Goal: Communication & Community: Answer question/provide support

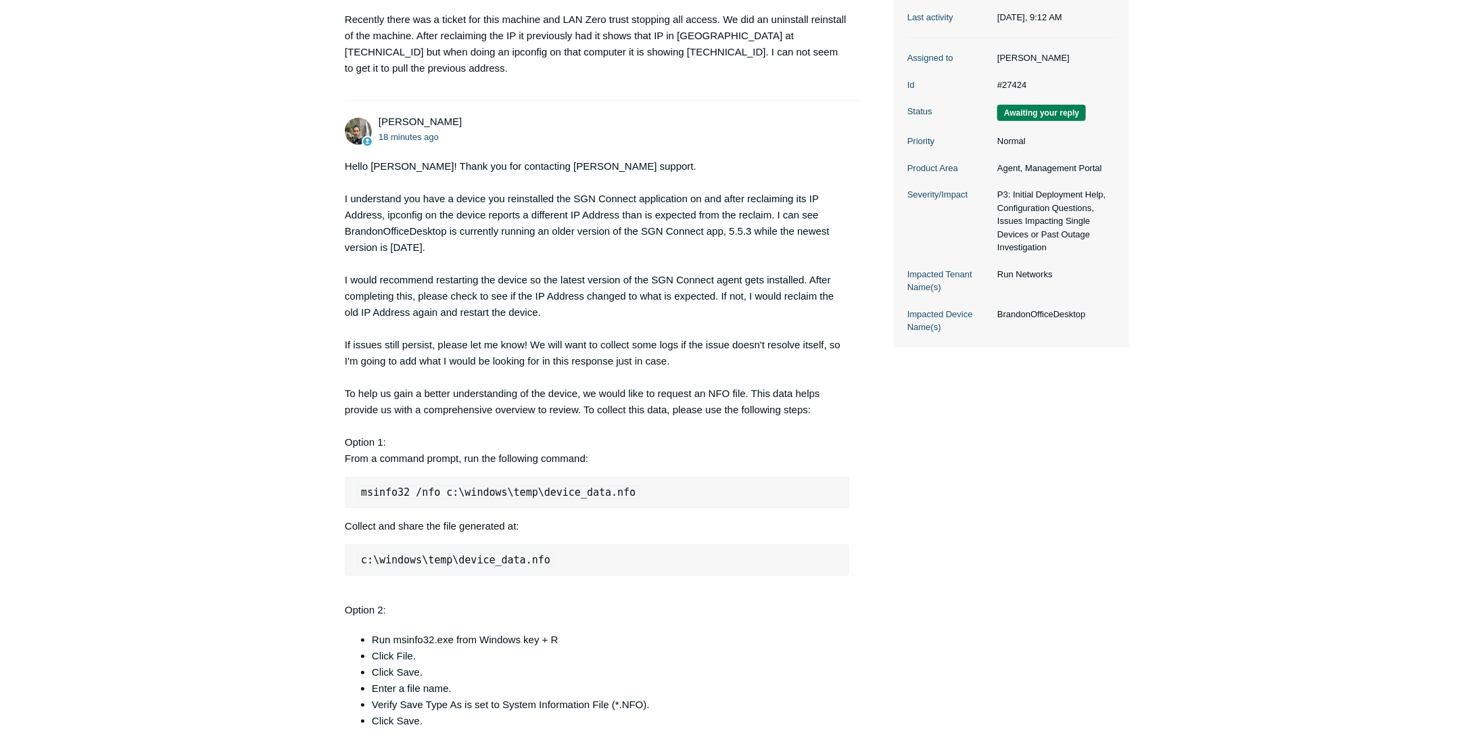
scroll to position [270, 0]
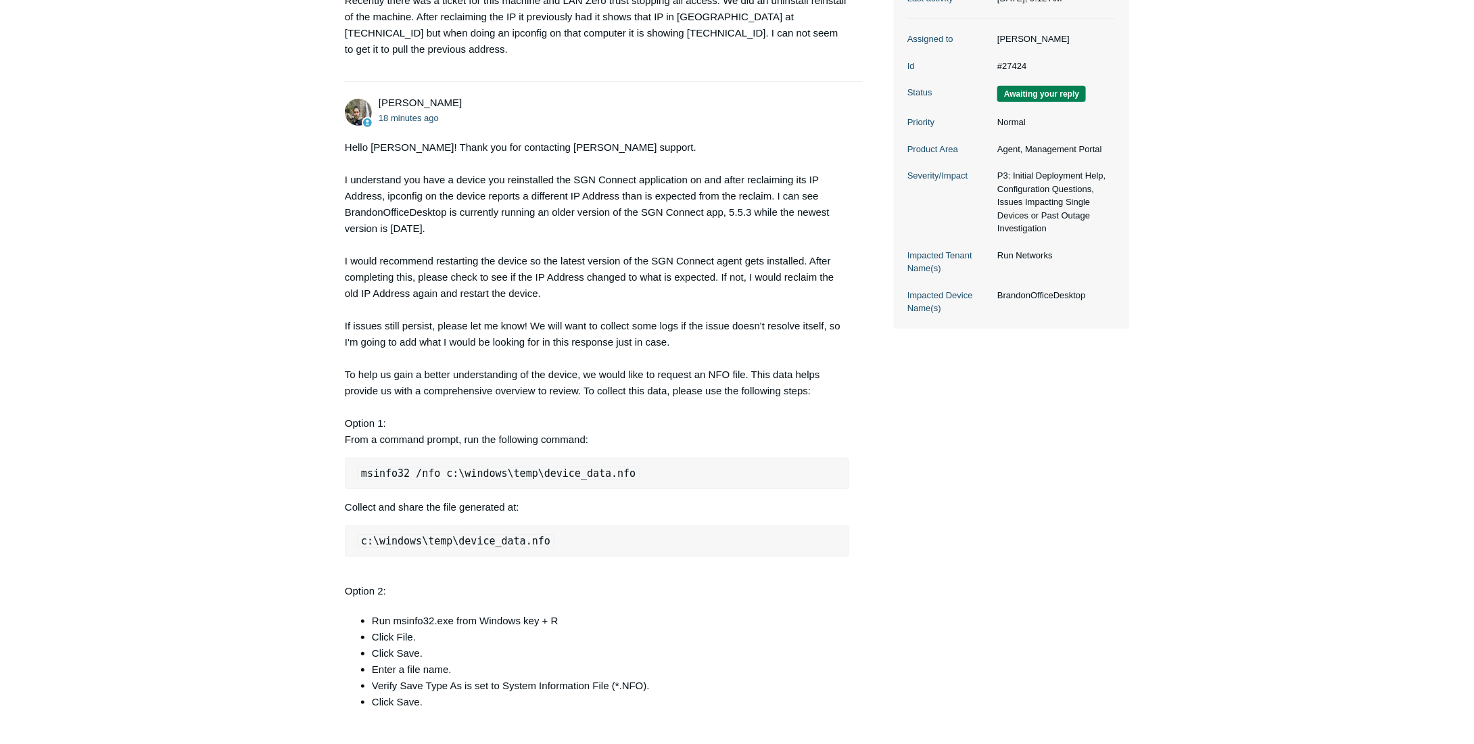
drag, startPoint x: 770, startPoint y: 314, endPoint x: 761, endPoint y: 315, distance: 8.8
click at [763, 314] on div "Hello [PERSON_NAME]! Thank you for contacting [PERSON_NAME] support. I understa…" at bounding box center [597, 455] width 504 height 633
click at [649, 321] on div "Hello [PERSON_NAME]! Thank you for contacting [PERSON_NAME] support. I understa…" at bounding box center [597, 455] width 504 height 633
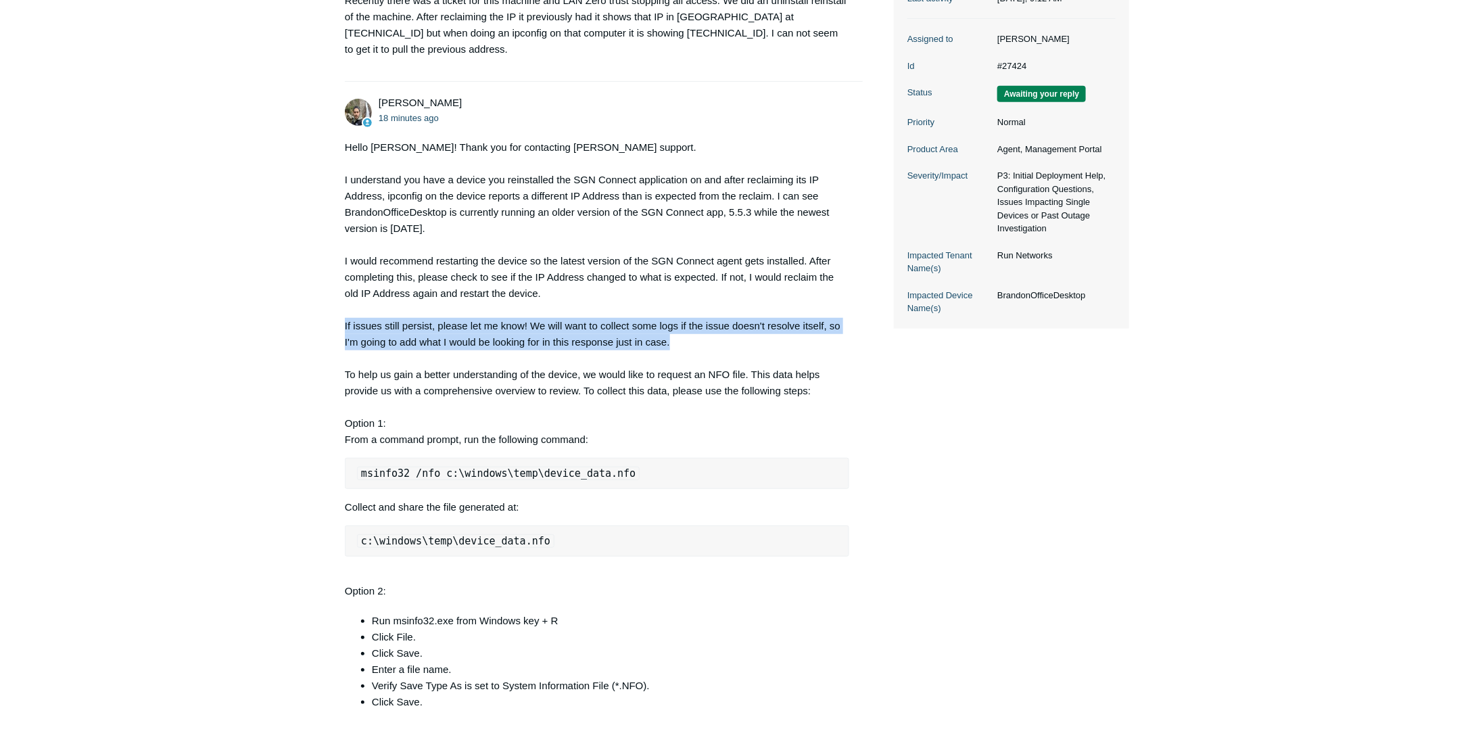
drag, startPoint x: 677, startPoint y: 328, endPoint x: 339, endPoint y: 309, distance: 337.9
click at [339, 309] on main "Requests Contributions Following Todyl Support Center My activities IP Mismatch…" at bounding box center [737, 328] width 1474 height 1100
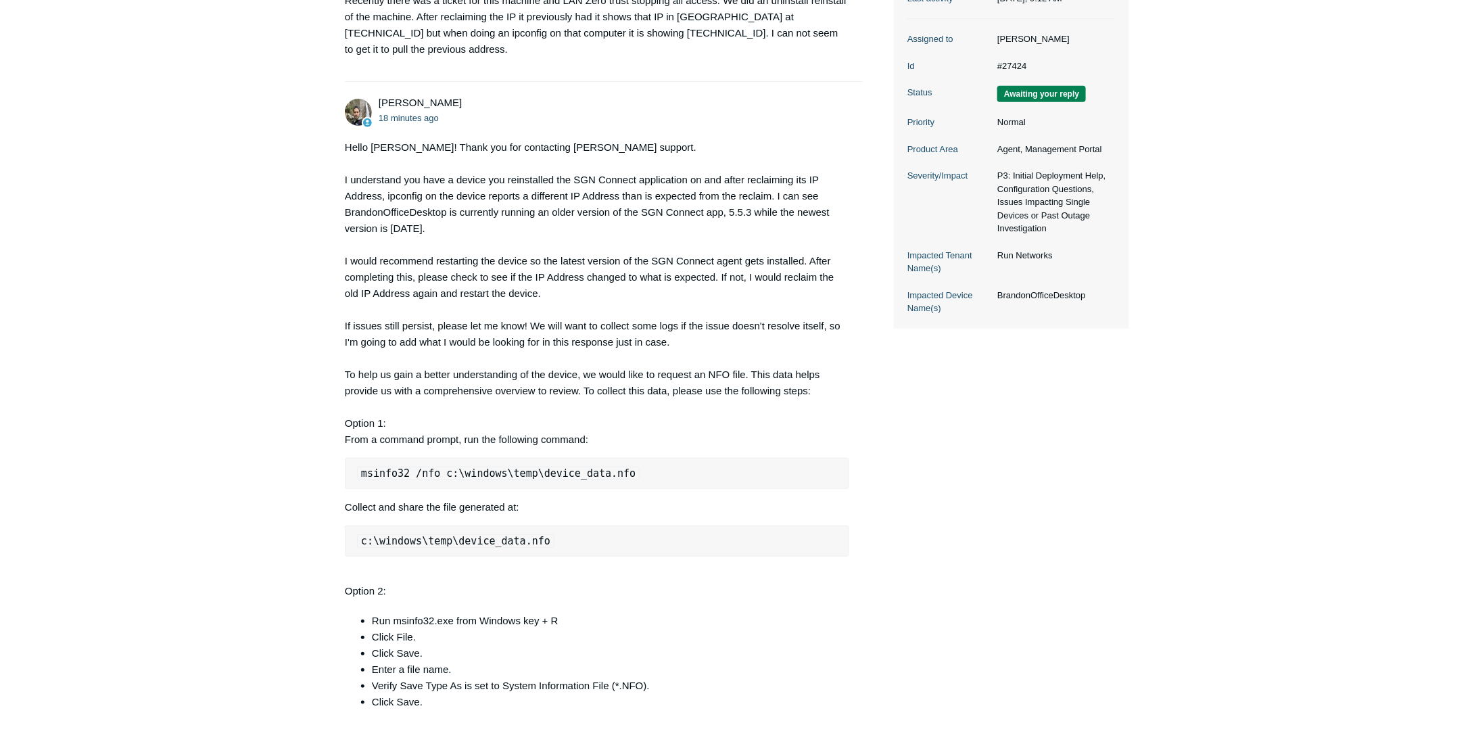
click at [350, 289] on div "Hello [PERSON_NAME]! Thank you for contacting [PERSON_NAME] support. I understa…" at bounding box center [597, 455] width 504 height 633
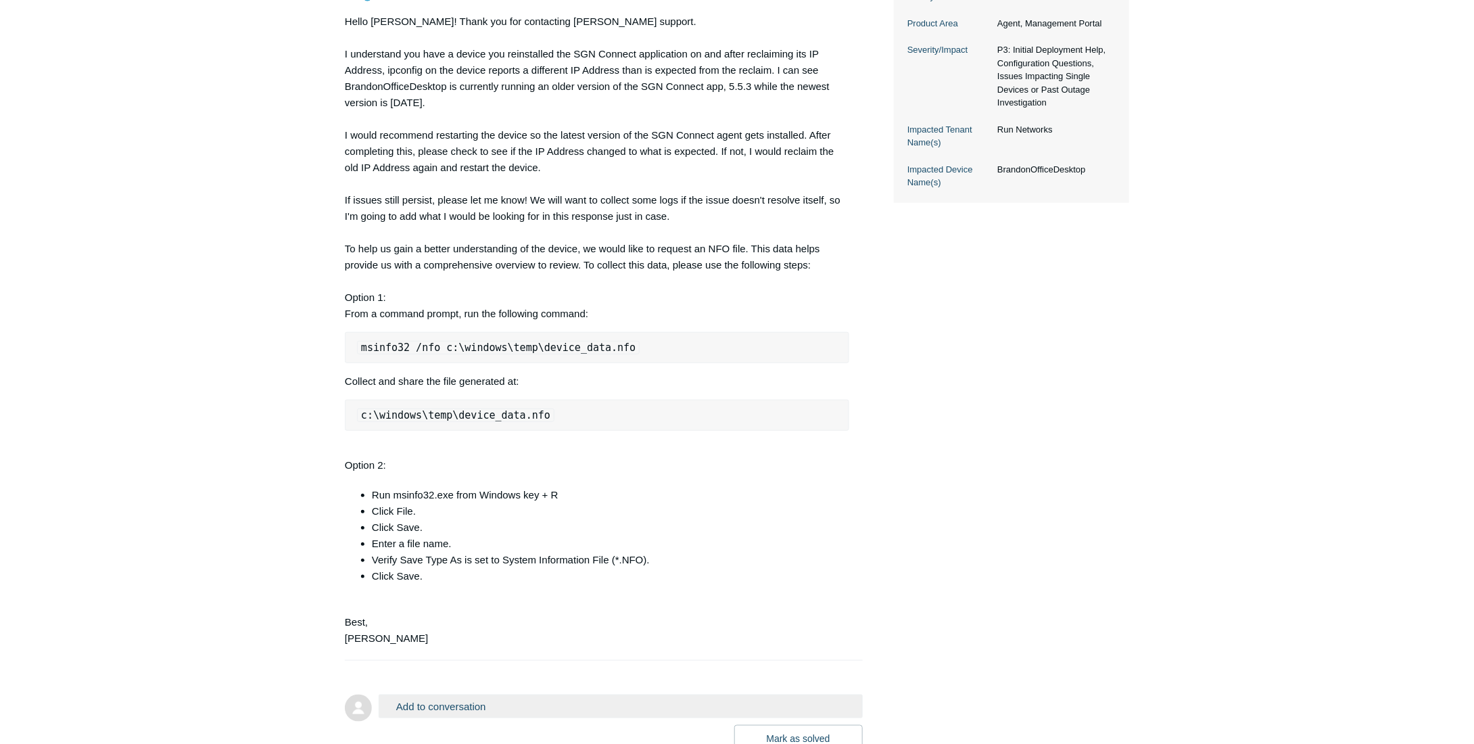
scroll to position [478, 0]
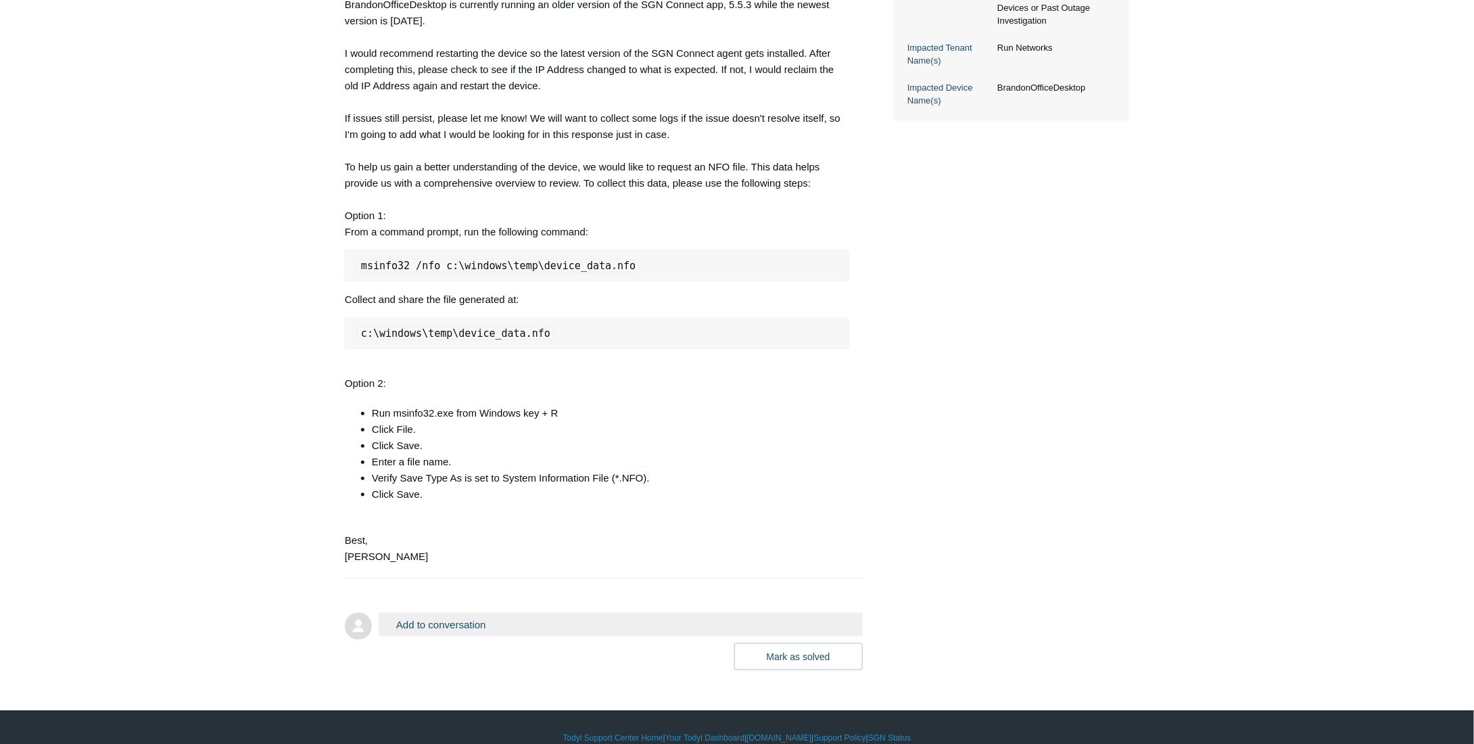
click at [398, 612] on button "Add to conversation" at bounding box center [621, 624] width 484 height 24
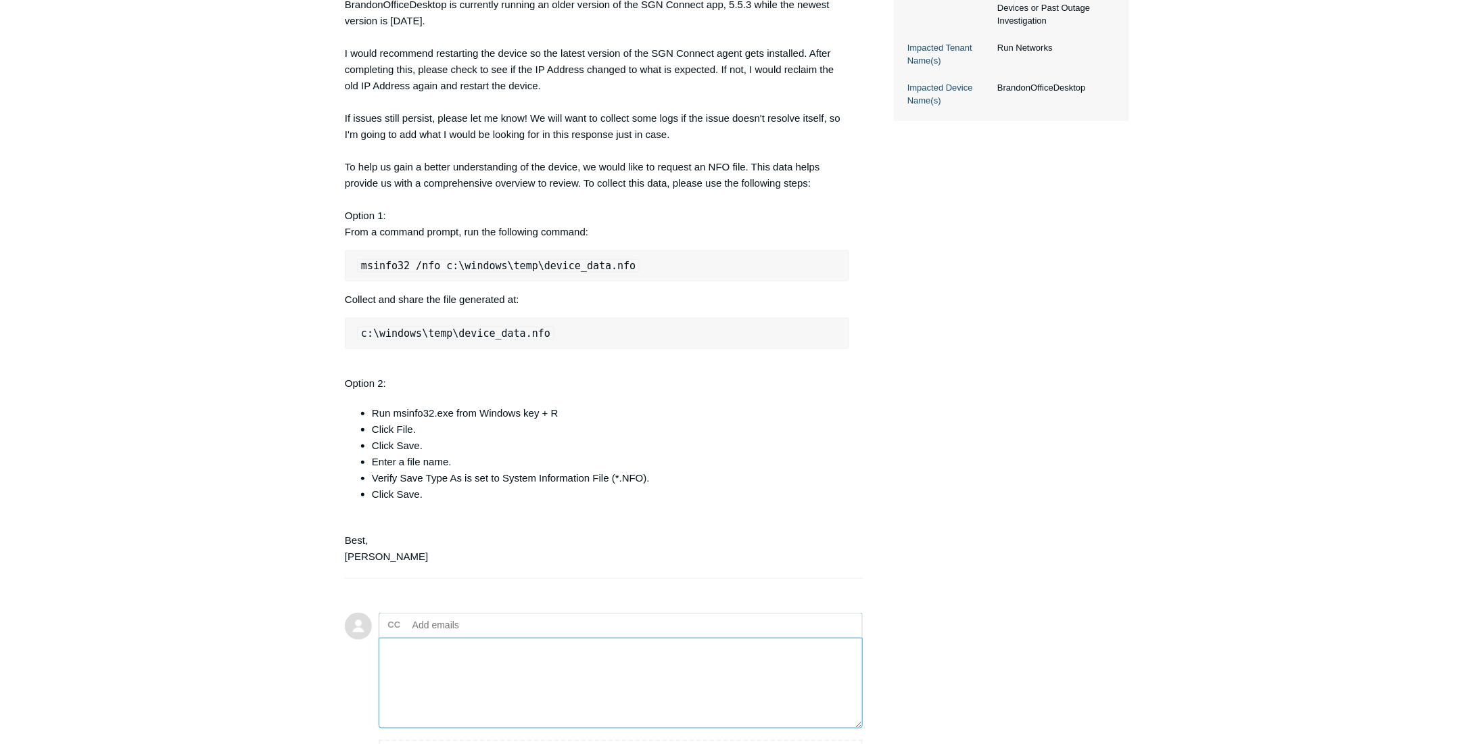
scroll to position [626, 0]
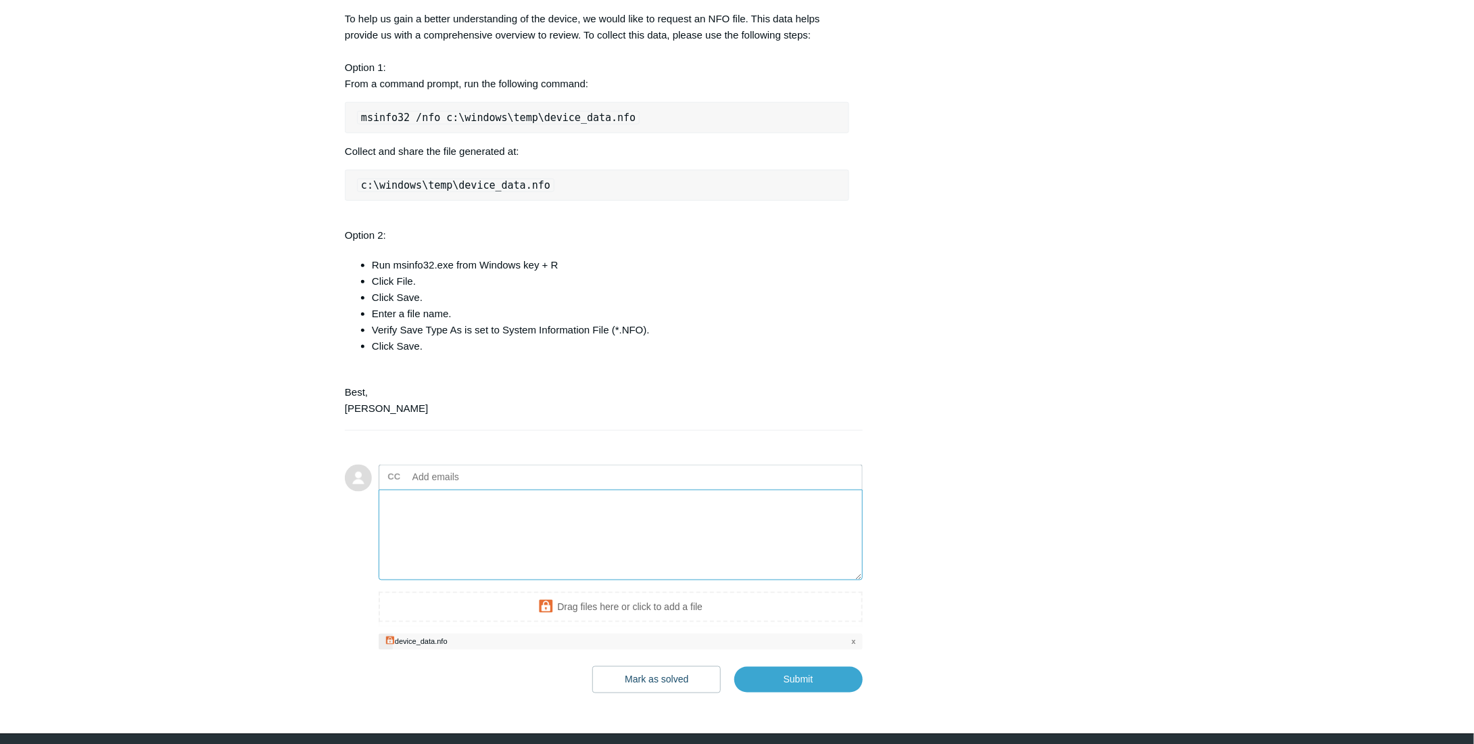
click at [602, 528] on textarea "Add your reply" at bounding box center [621, 534] width 484 height 91
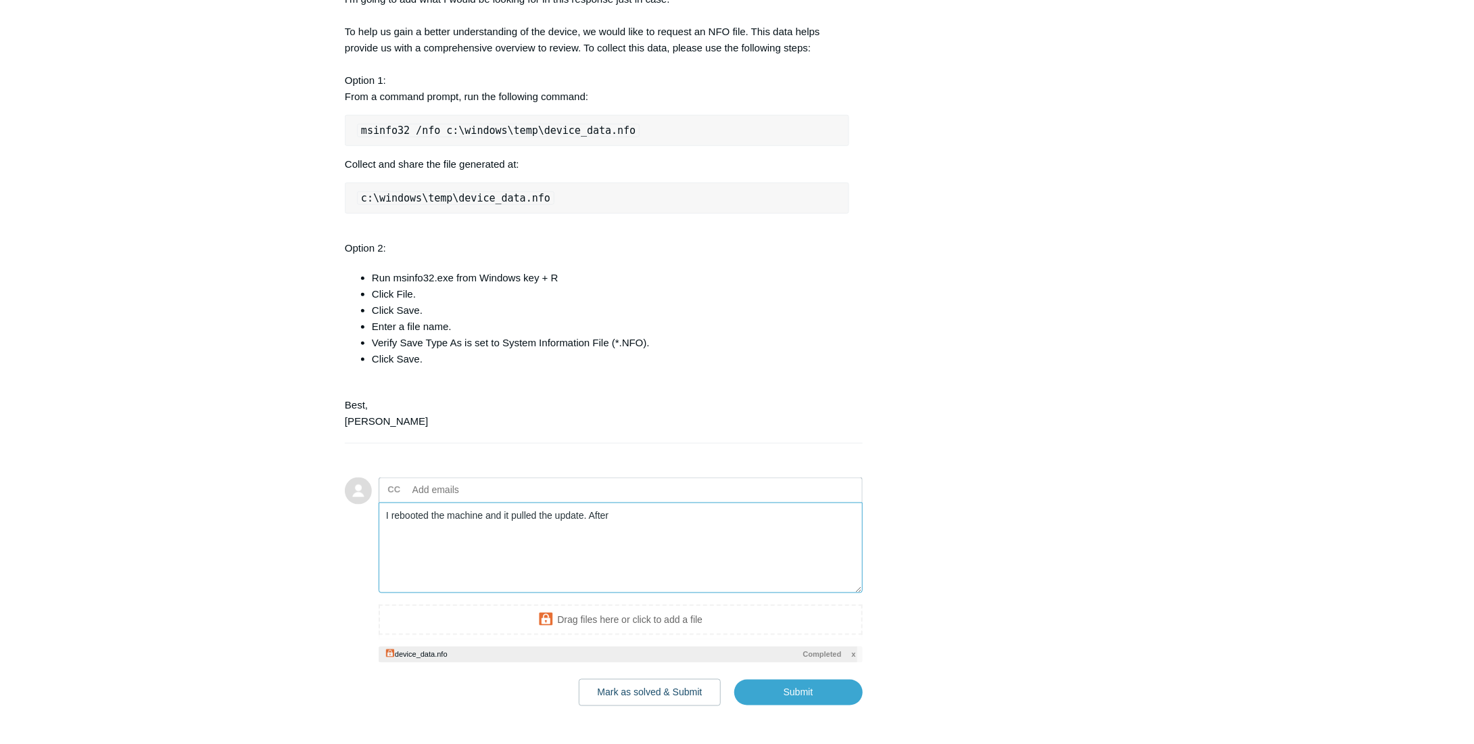
scroll to position [515, 0]
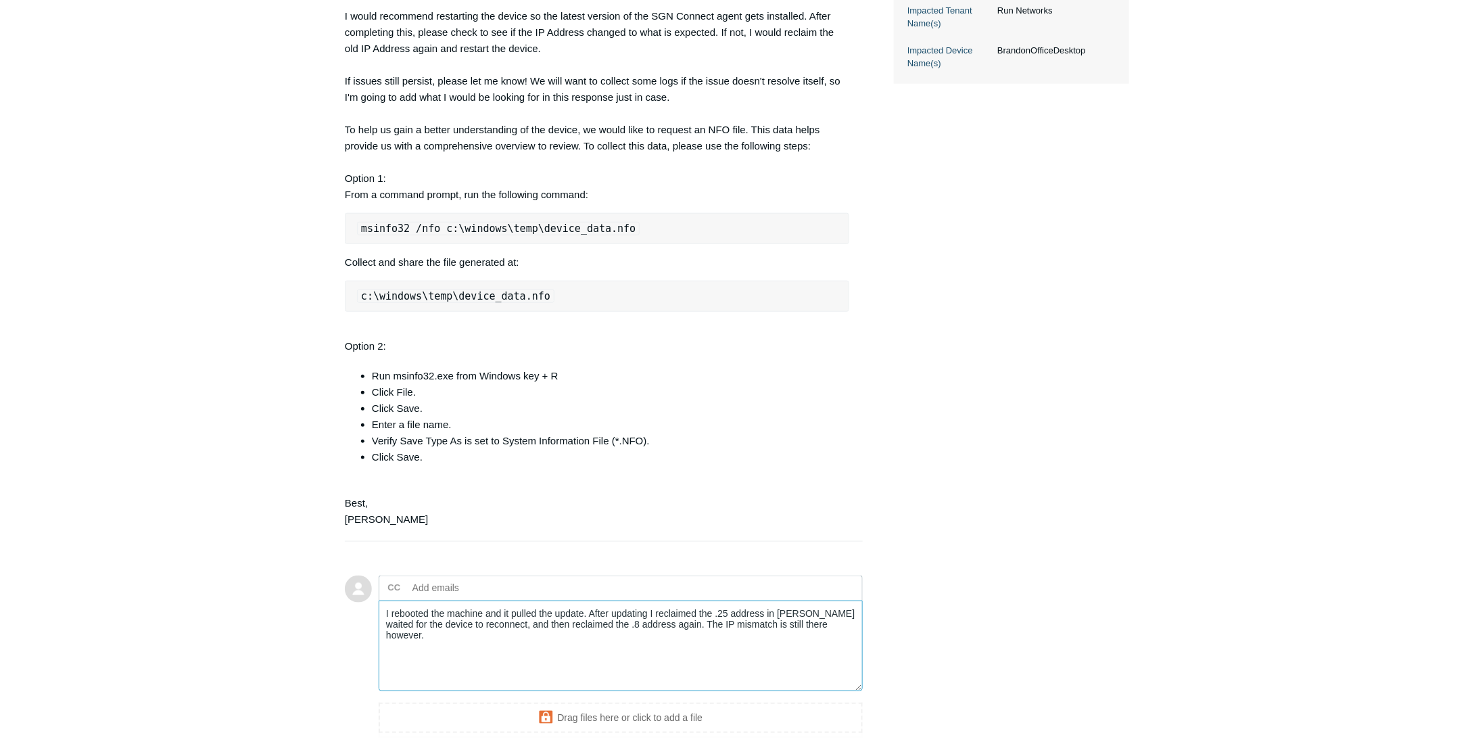
click at [833, 614] on textarea "I rebooted the machine and it pulled the update. After updating I reclaimed the…" at bounding box center [621, 645] width 484 height 91
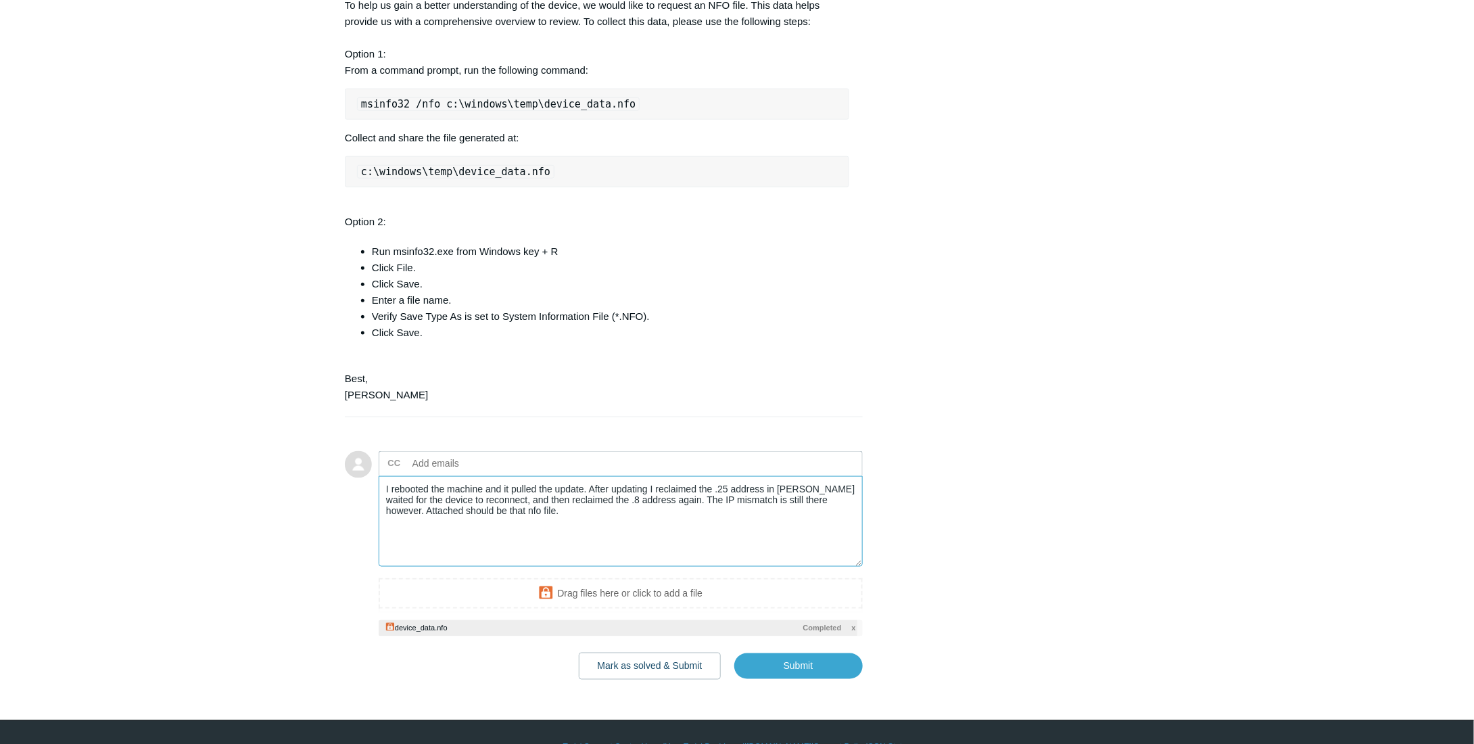
scroll to position [650, 0]
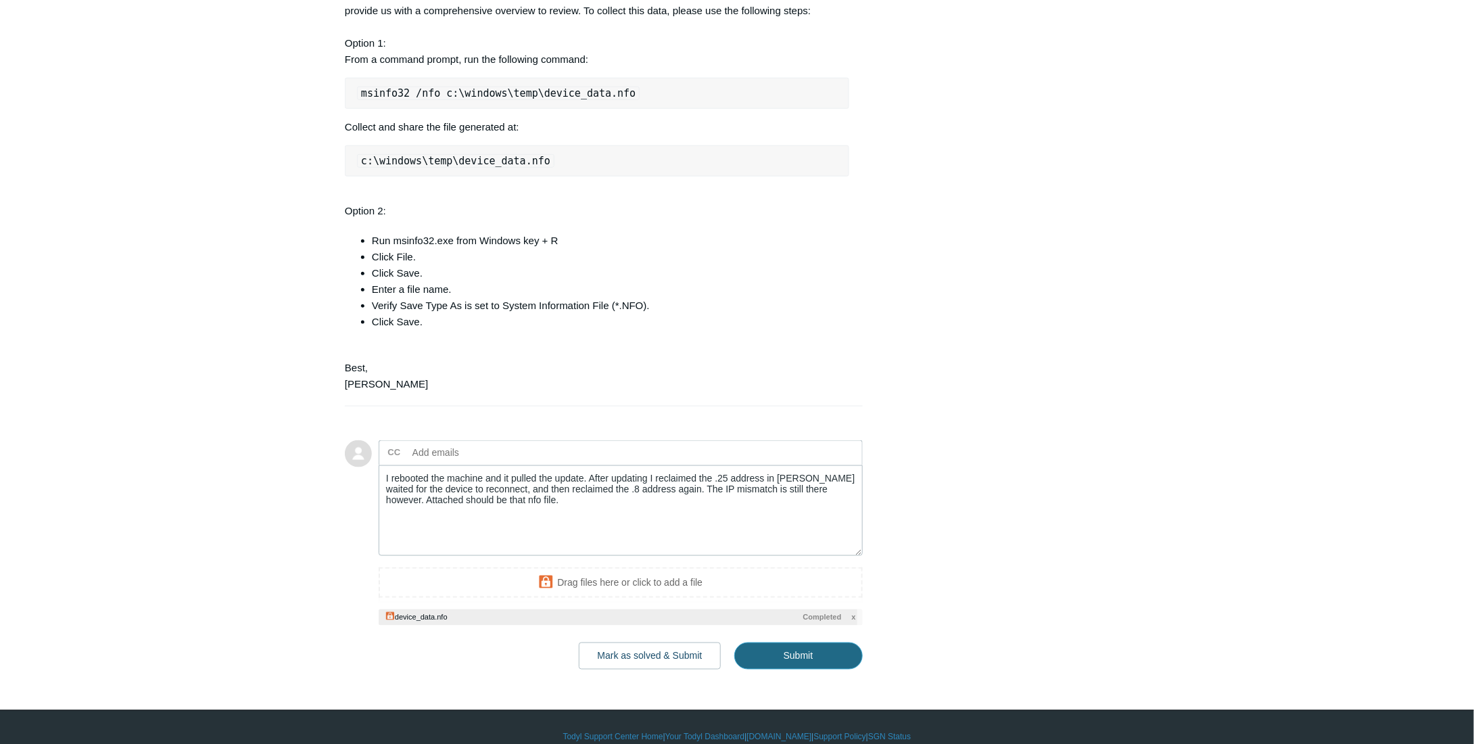
click at [795, 642] on input "Submit" at bounding box center [798, 655] width 128 height 27
type textarea "I rebooted the machine and it pulled the update. After updating I reclaimed the…"
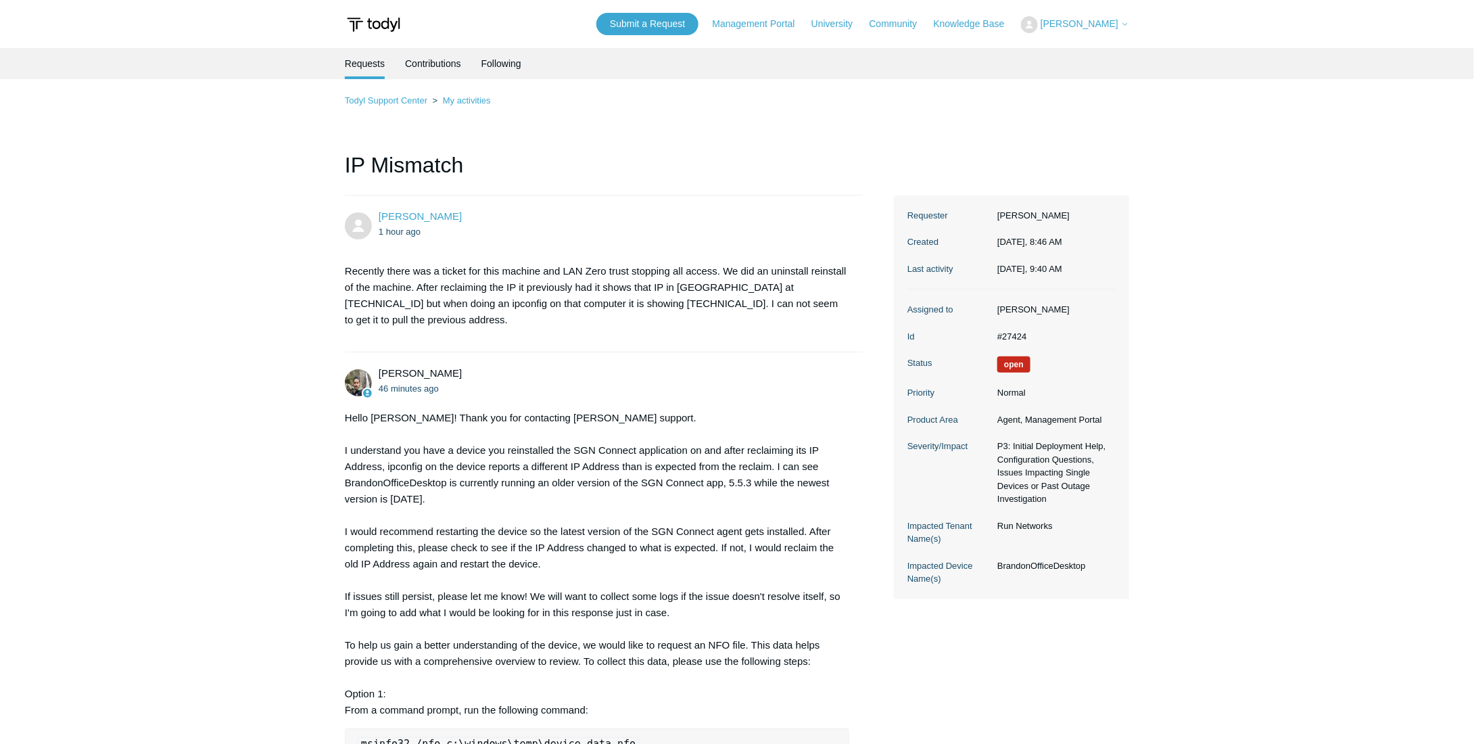
scroll to position [203, 0]
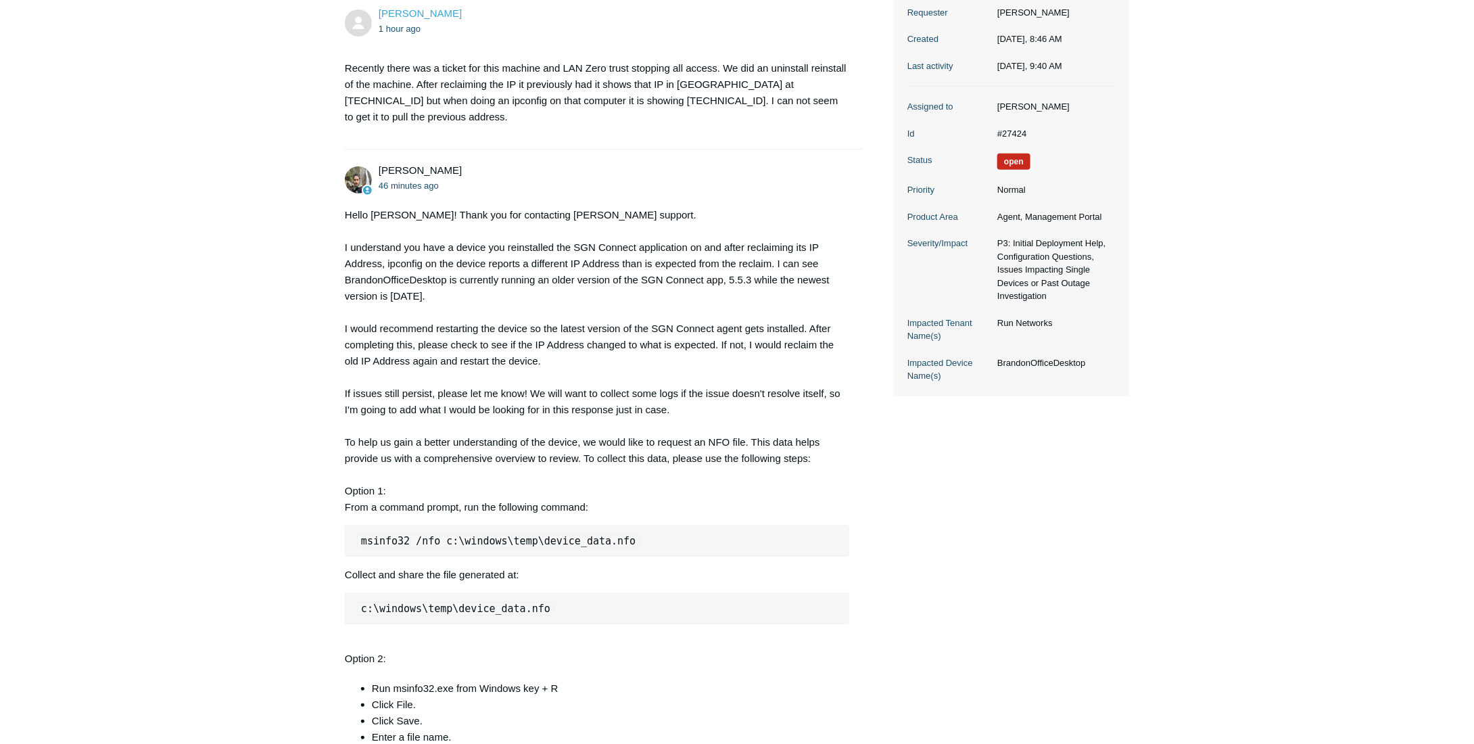
drag, startPoint x: 180, startPoint y: 401, endPoint x: 187, endPoint y: 399, distance: 7.7
click at [180, 401] on main "Requests Contributions Following Todyl Support Center My activities IP Mismatch…" at bounding box center [737, 486] width 1474 height 1283
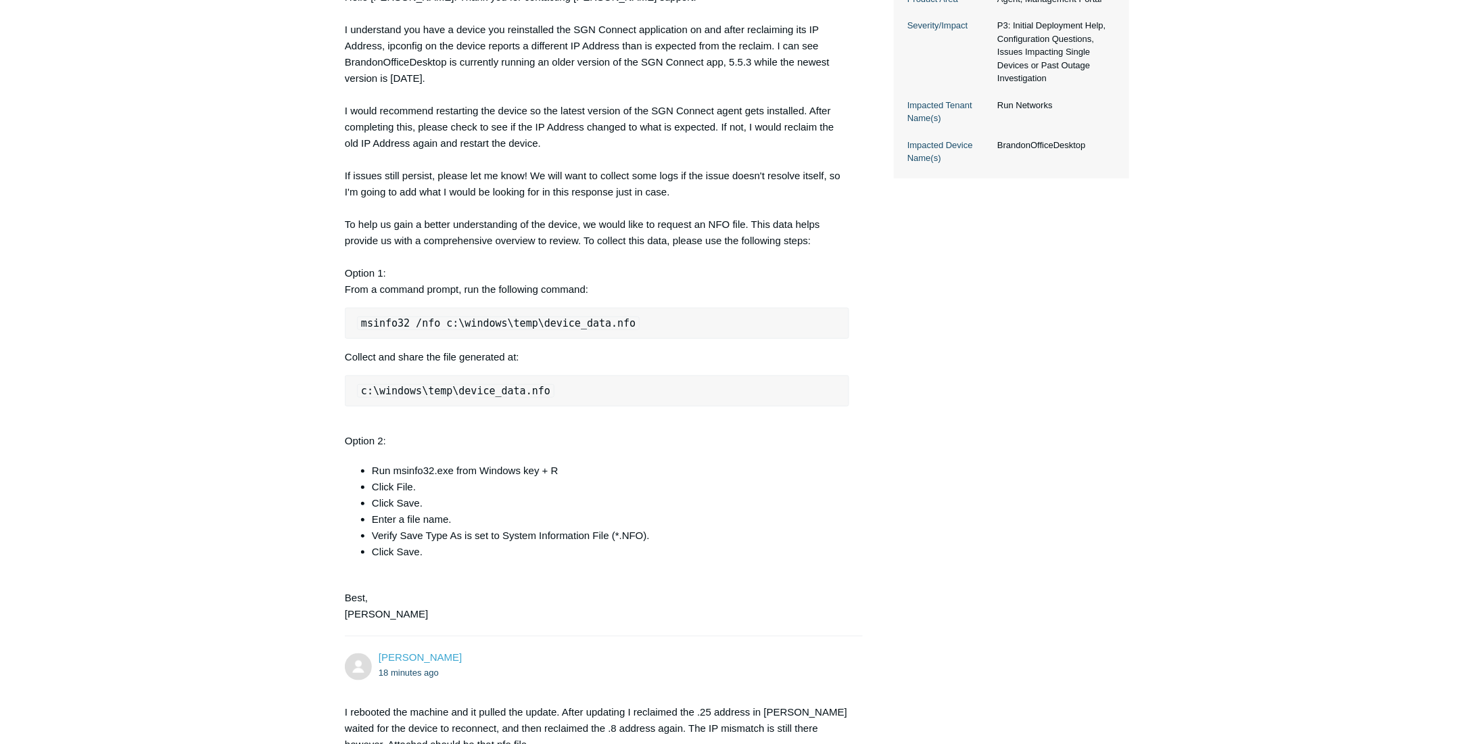
scroll to position [676, 0]
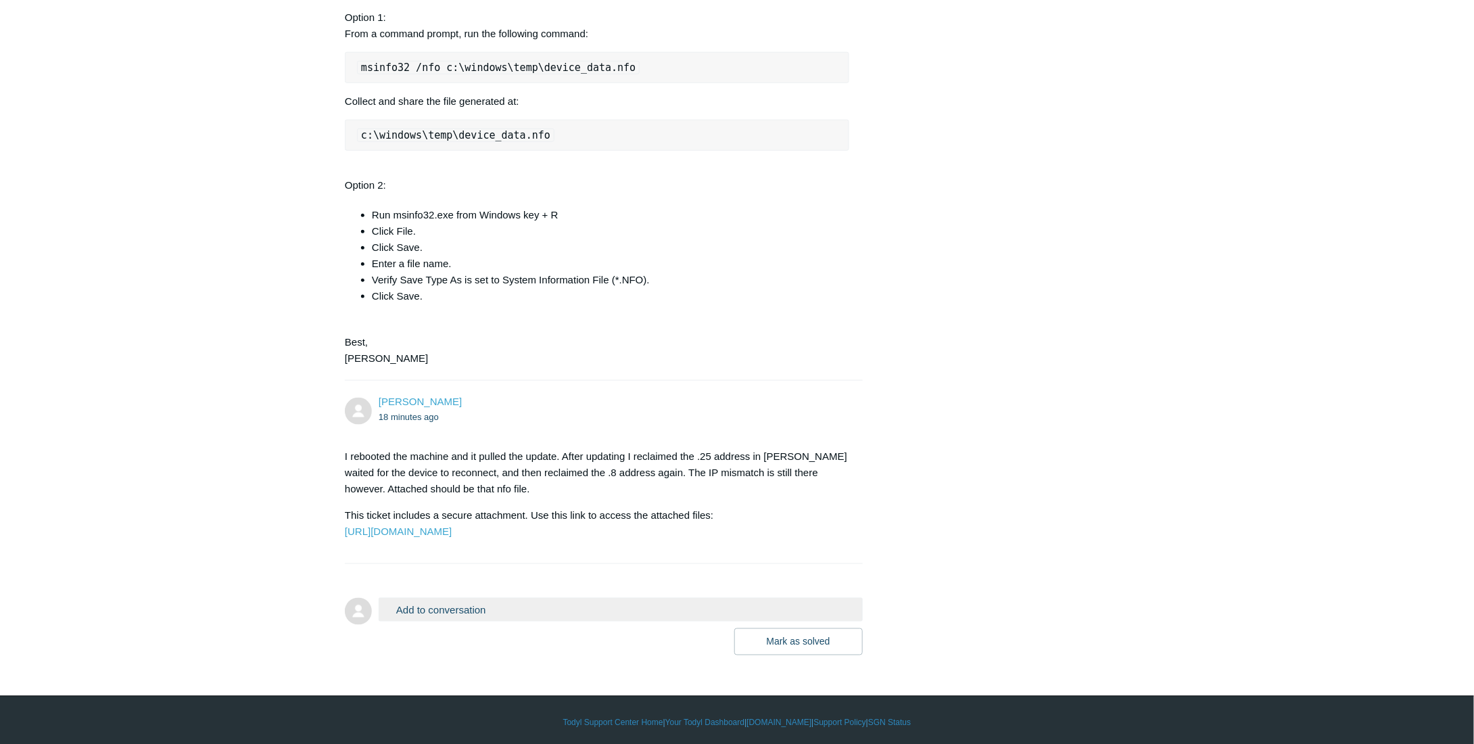
click at [786, 394] on div "Ryan Marasco 18 minutes ago" at bounding box center [614, 409] width 471 height 30
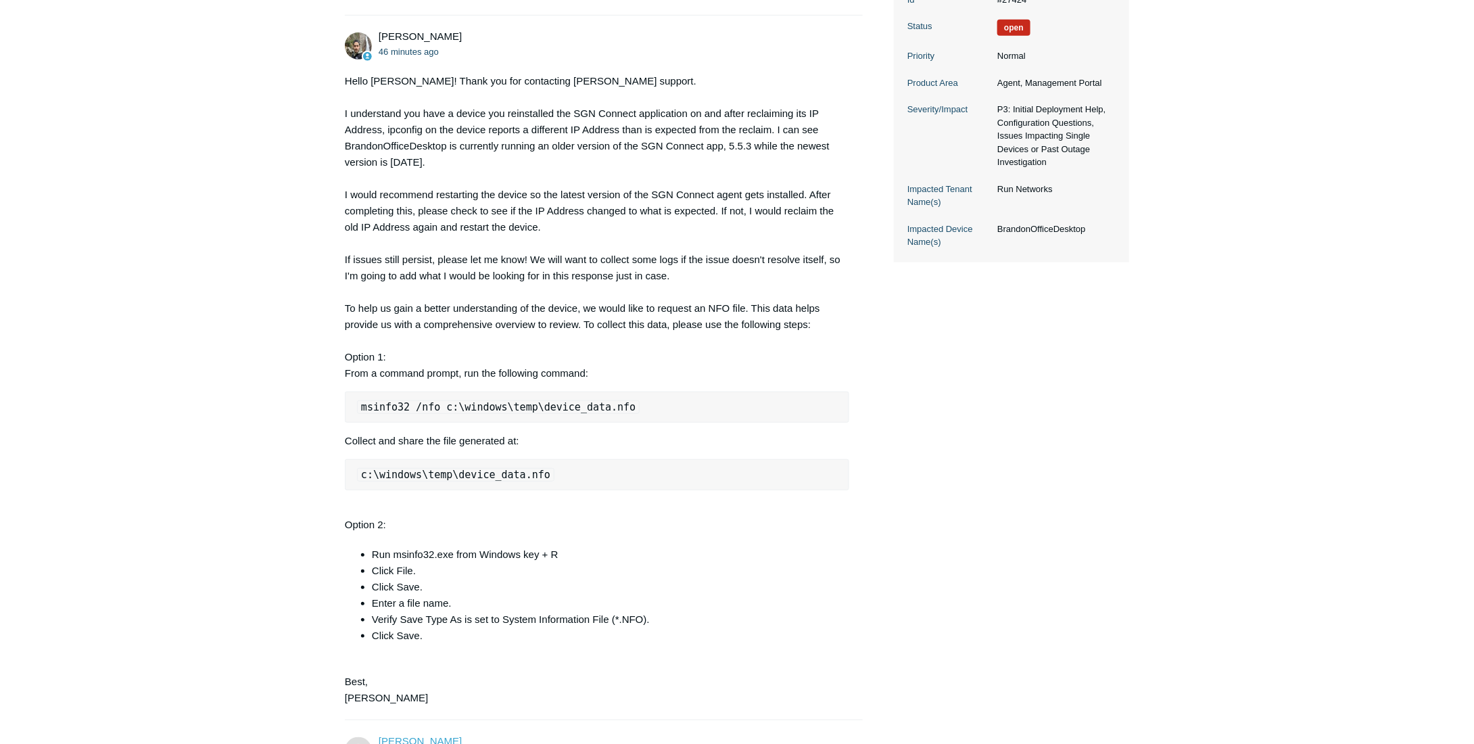
scroll to position [338, 0]
click at [850, 318] on div "Michael Tjader 46 minutes ago Hello Ryan! Thank you for contacting Todyl suppor…" at bounding box center [604, 366] width 518 height 677
click at [197, 623] on main "Requests Contributions Following Todyl Support Center My activities IP Mismatch…" at bounding box center [737, 351] width 1474 height 1283
click at [303, 383] on main "Requests Contributions Following Todyl Support Center My activities IP Mismatch…" at bounding box center [737, 351] width 1474 height 1283
click at [1124, 414] on div "Ryan Marasco 1 hour ago Recently there was a ticket for this machine and LAN Ze…" at bounding box center [737, 425] width 784 height 1136
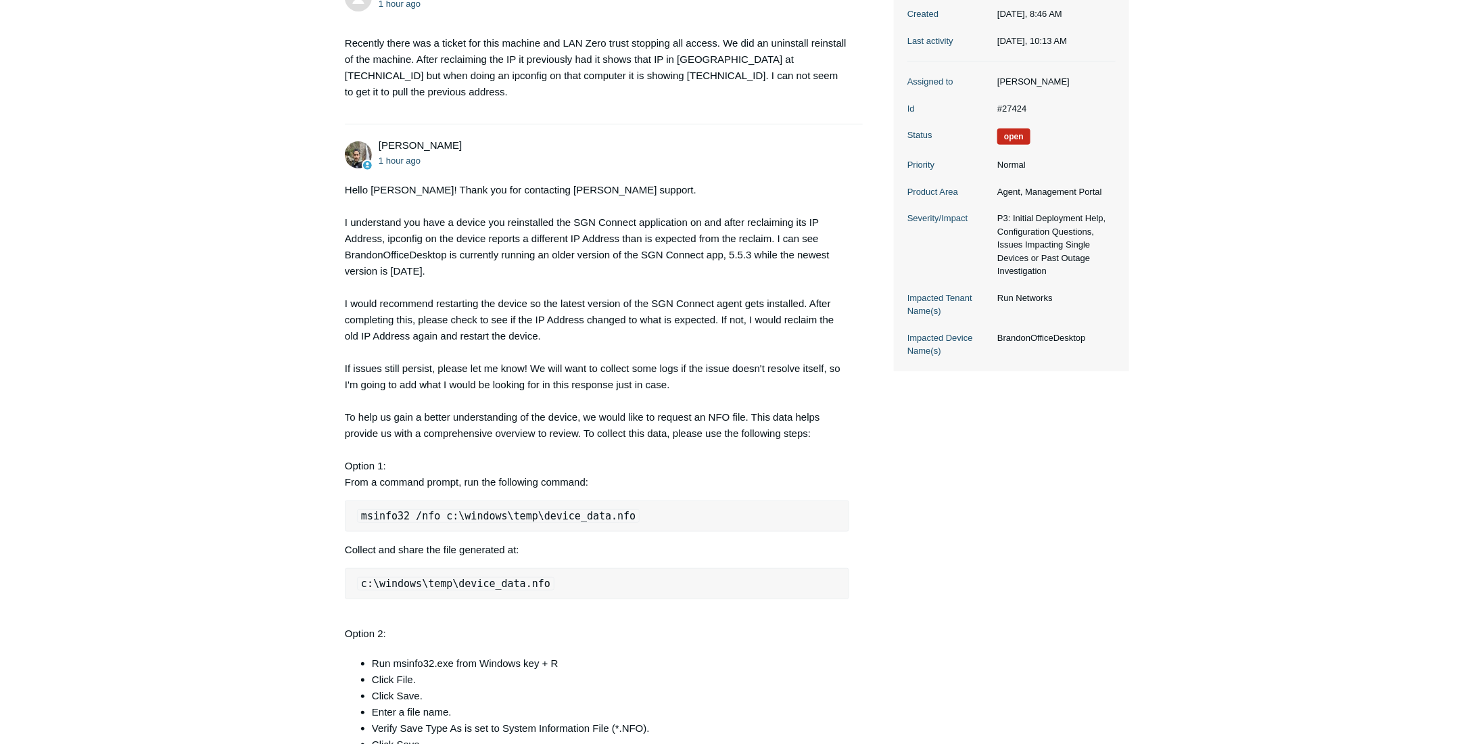
scroll to position [220, 0]
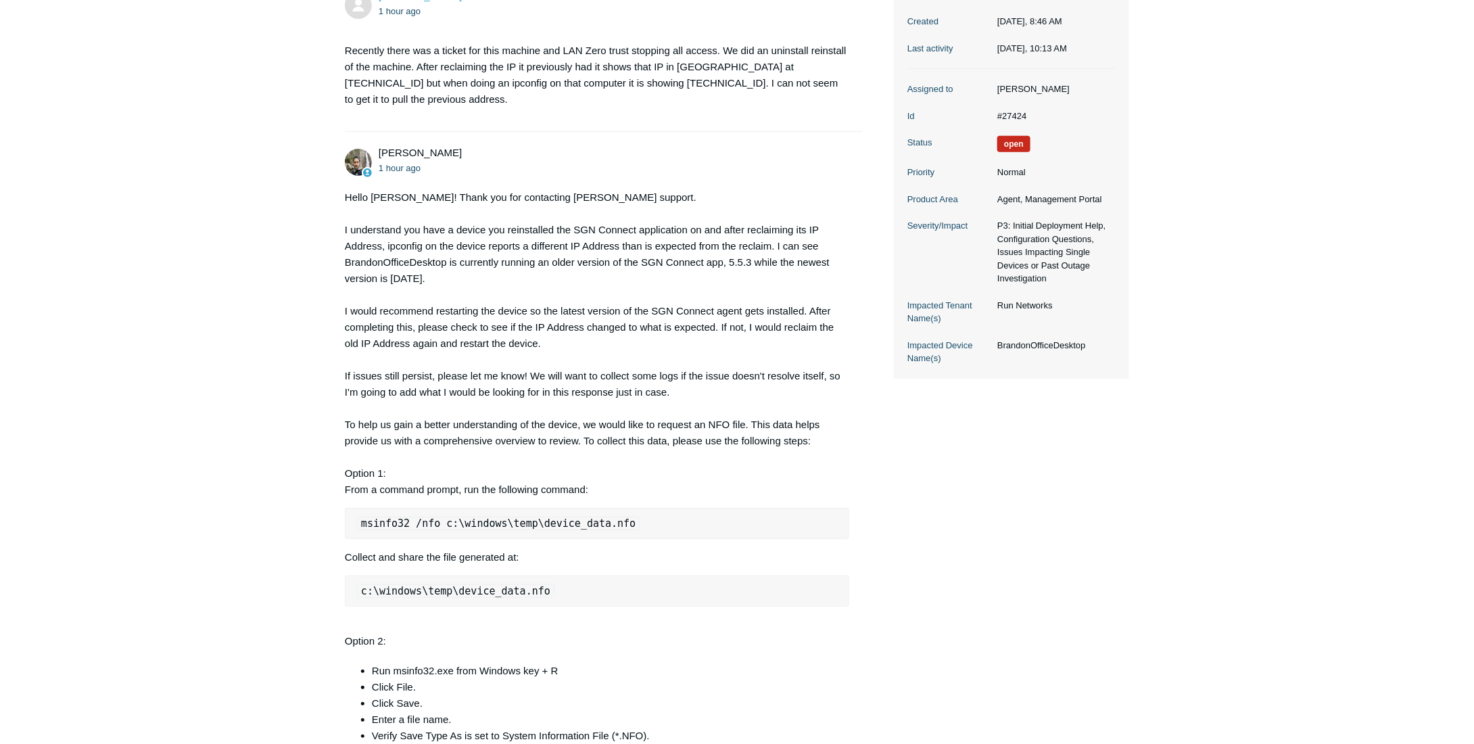
click at [1263, 144] on main "Requests Contributions Following Todyl Support Center My activities IP Mismatch…" at bounding box center [737, 469] width 1474 height 1283
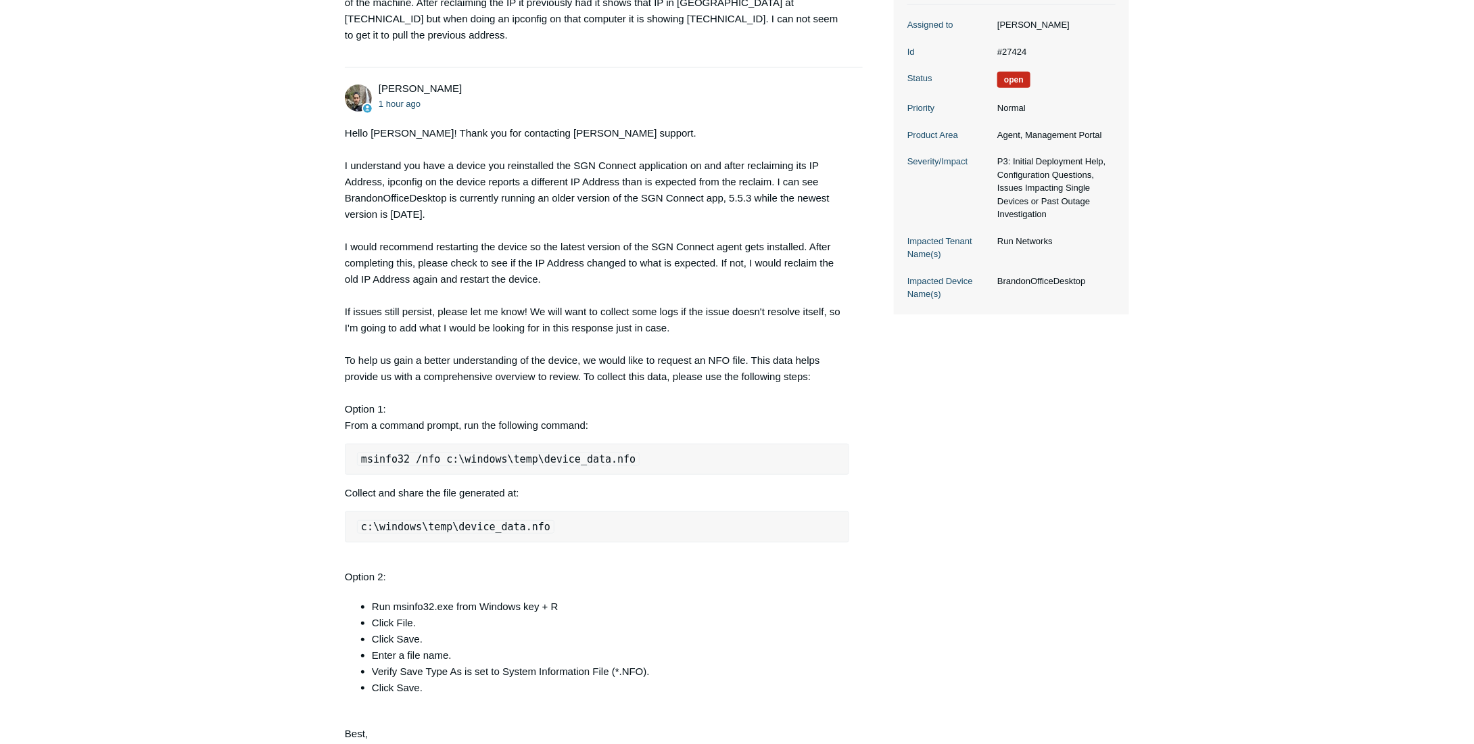
scroll to position [356, 0]
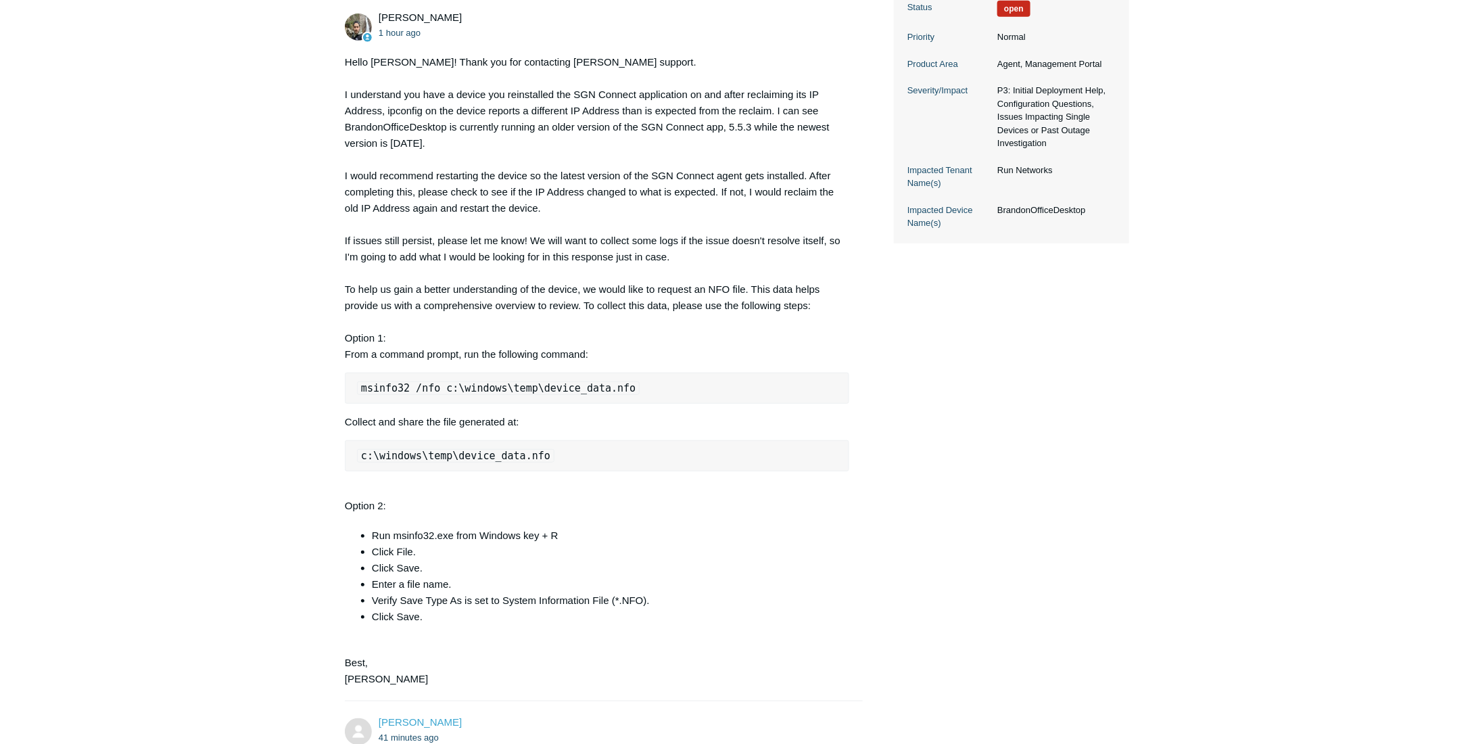
drag, startPoint x: 873, startPoint y: 524, endPoint x: 880, endPoint y: 528, distance: 7.9
click at [874, 525] on div "Ryan Marasco 1 hour ago Recently there was a ticket for this machine and LAN Ze…" at bounding box center [737, 408] width 784 height 1136
